Goal: Book appointment/travel/reservation

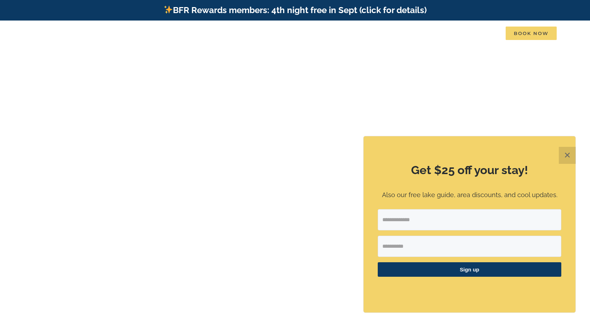
click at [511, 32] on span "Book Now" at bounding box center [530, 33] width 51 height 13
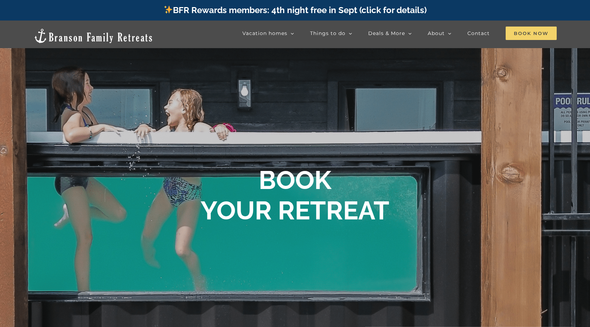
click at [545, 30] on span "Book Now" at bounding box center [530, 33] width 51 height 13
click at [550, 32] on span "Book Now" at bounding box center [530, 33] width 51 height 13
